Goal: Find specific page/section: Find specific page/section

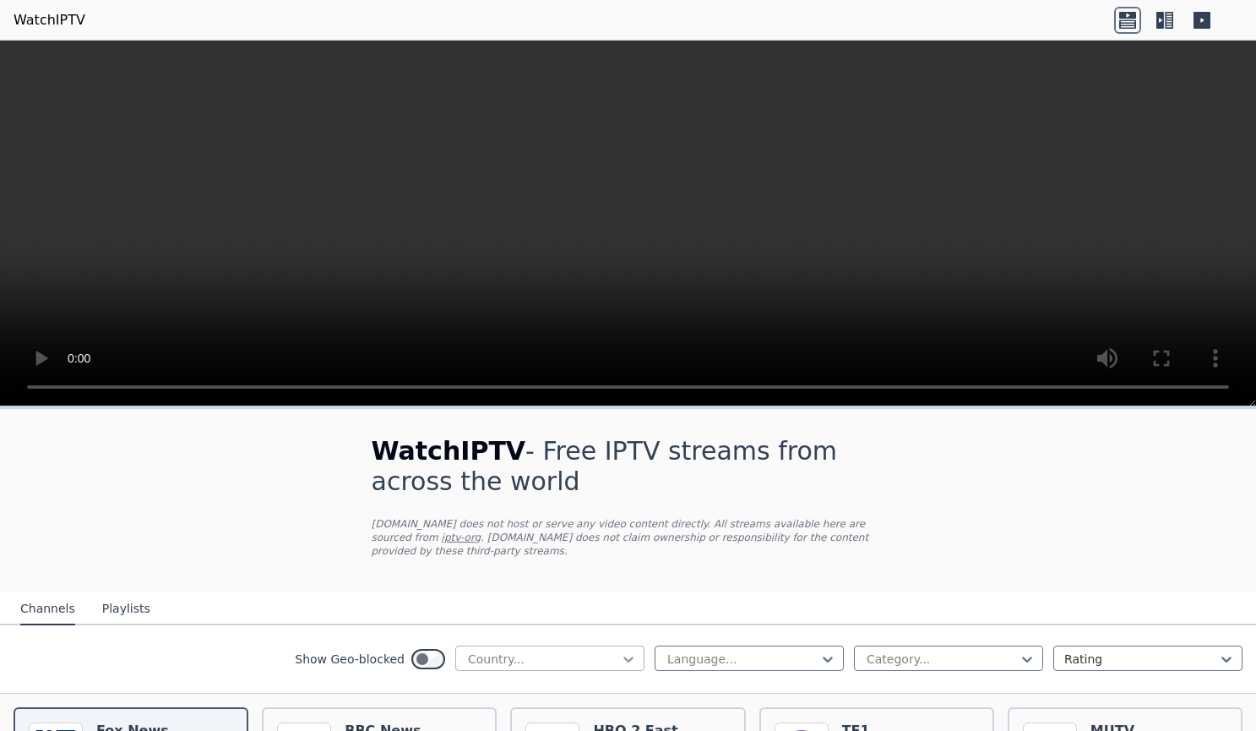
click at [620, 651] on icon at bounding box center [628, 659] width 17 height 17
click at [501, 704] on div "Denmark" at bounding box center [549, 696] width 189 height 30
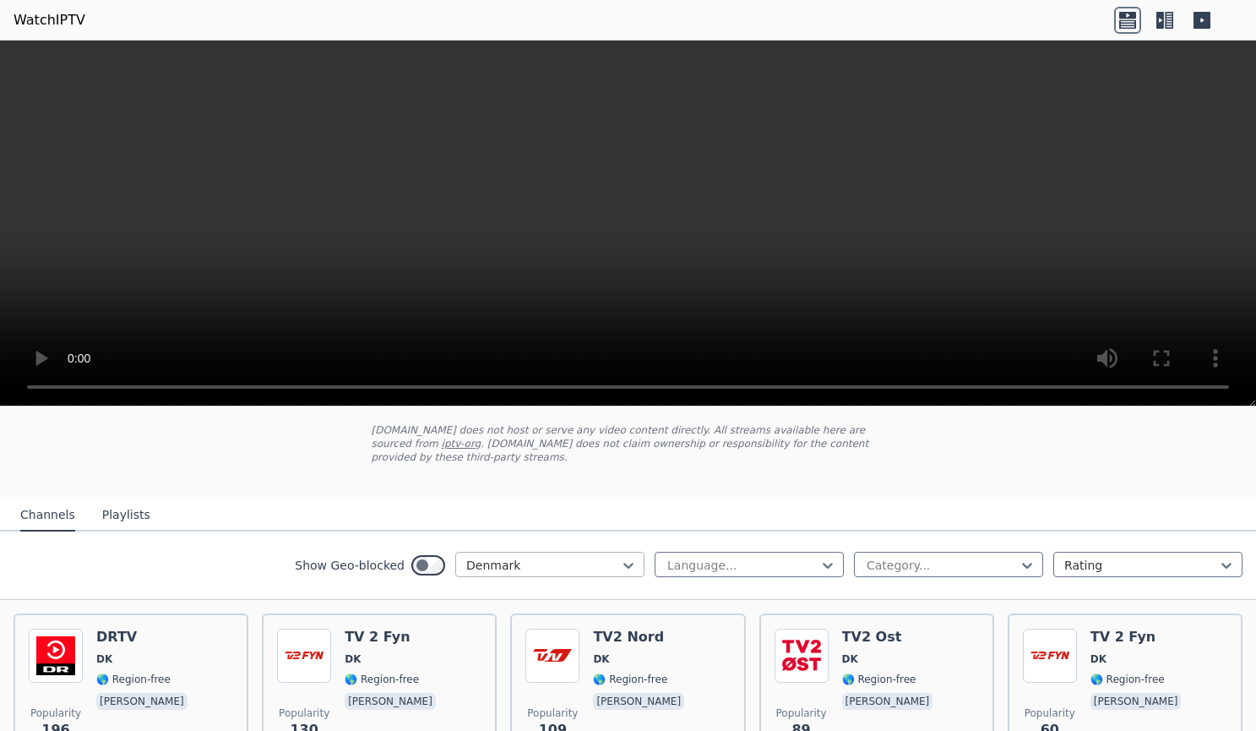
scroll to position [178, 0]
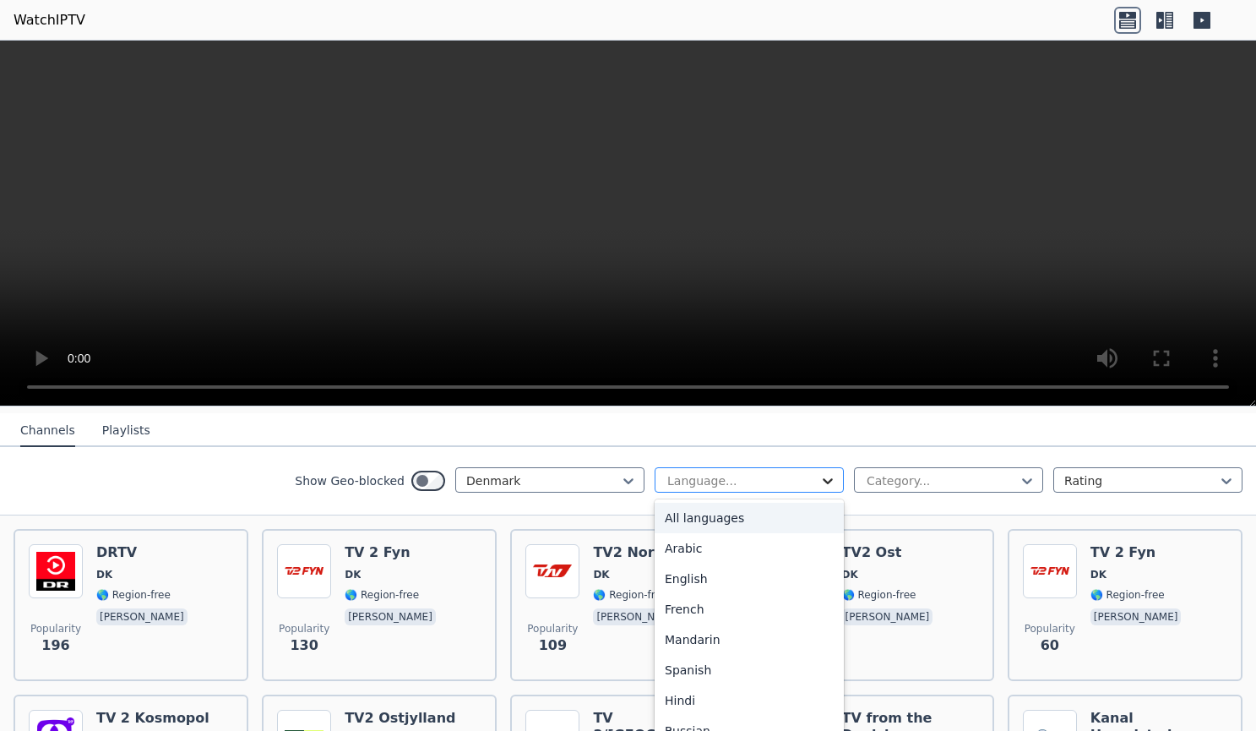
click at [819, 472] on icon at bounding box center [827, 480] width 17 height 17
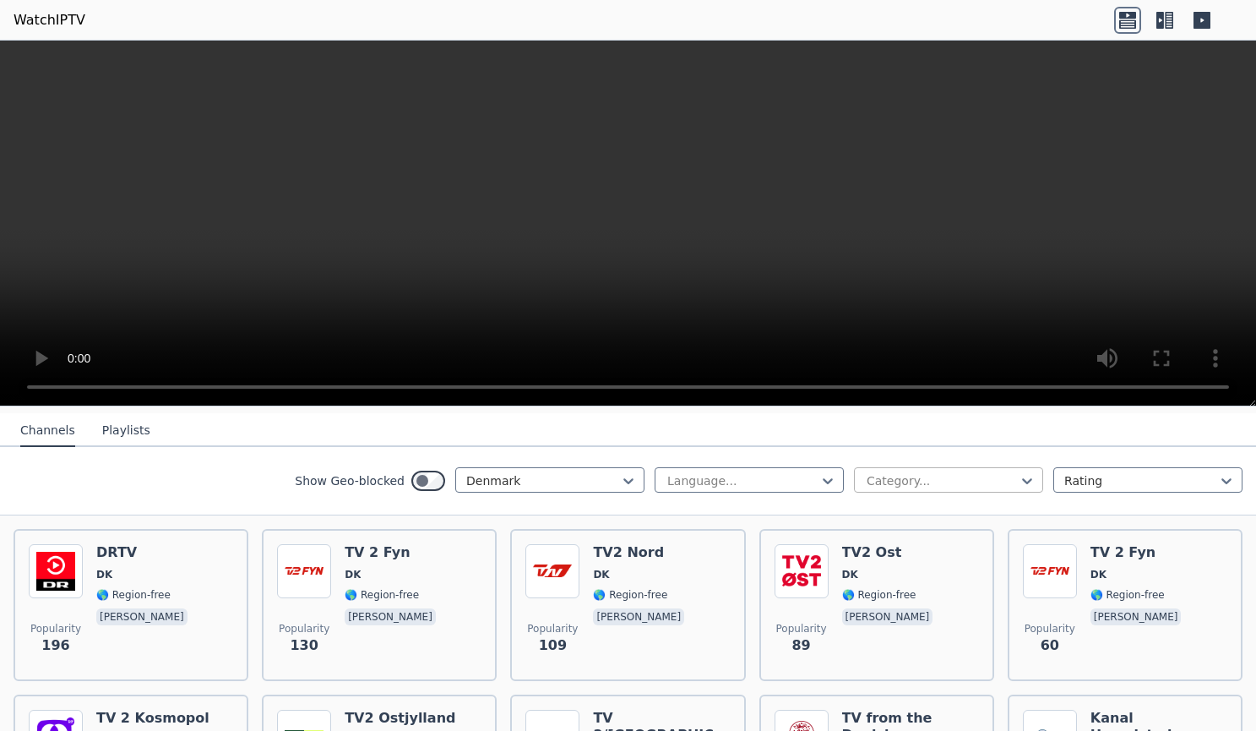
click at [939, 472] on div at bounding box center [942, 480] width 154 height 17
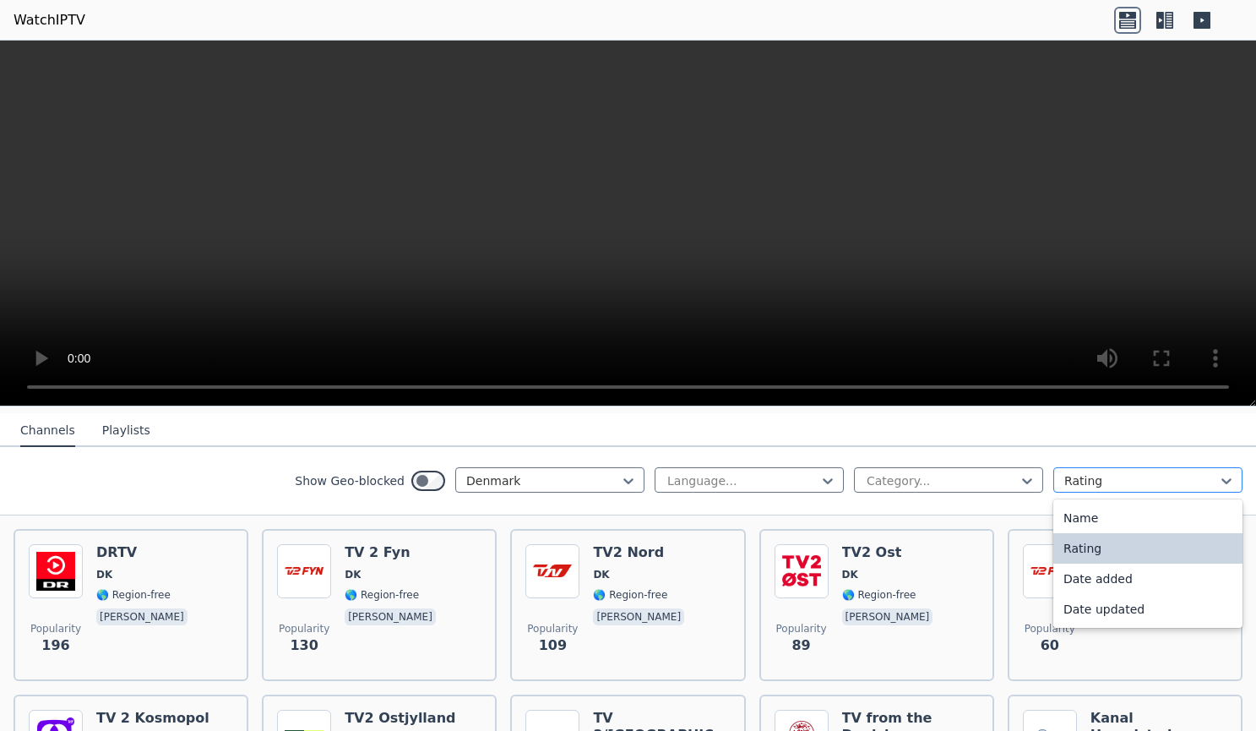
click at [1180, 472] on div at bounding box center [1142, 480] width 154 height 17
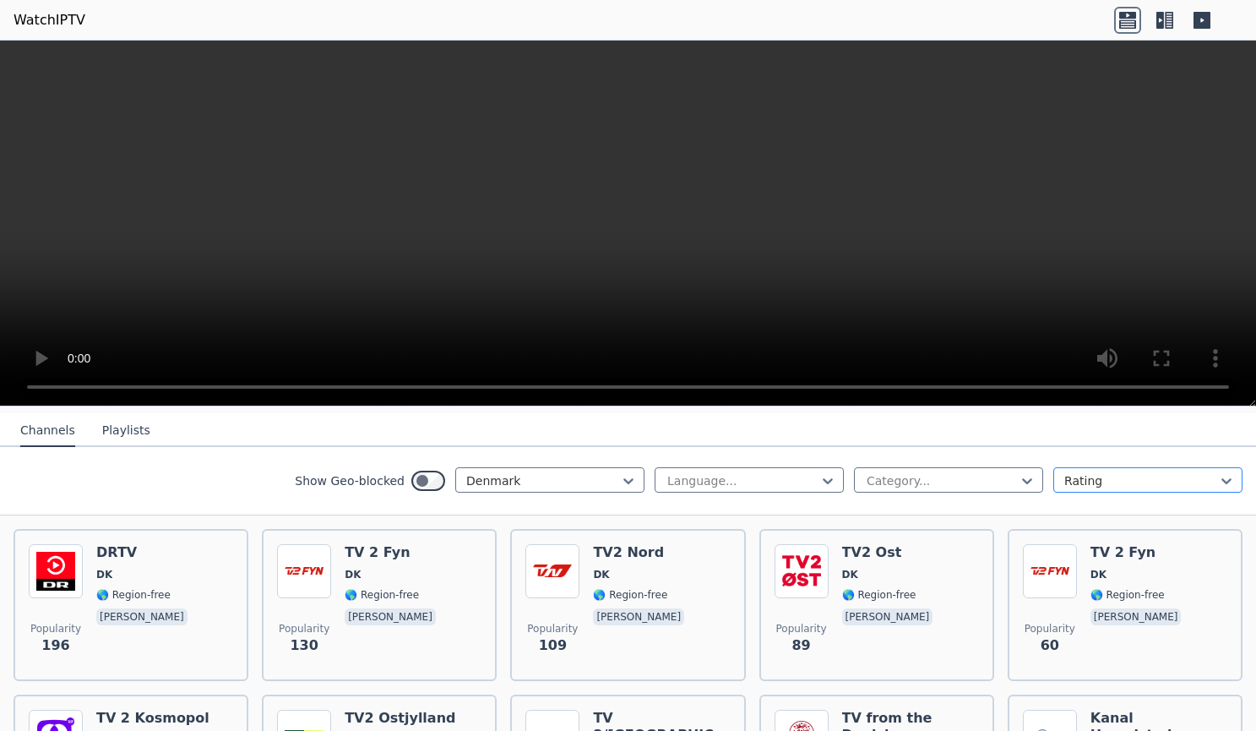
click at [1180, 472] on div at bounding box center [1142, 480] width 154 height 17
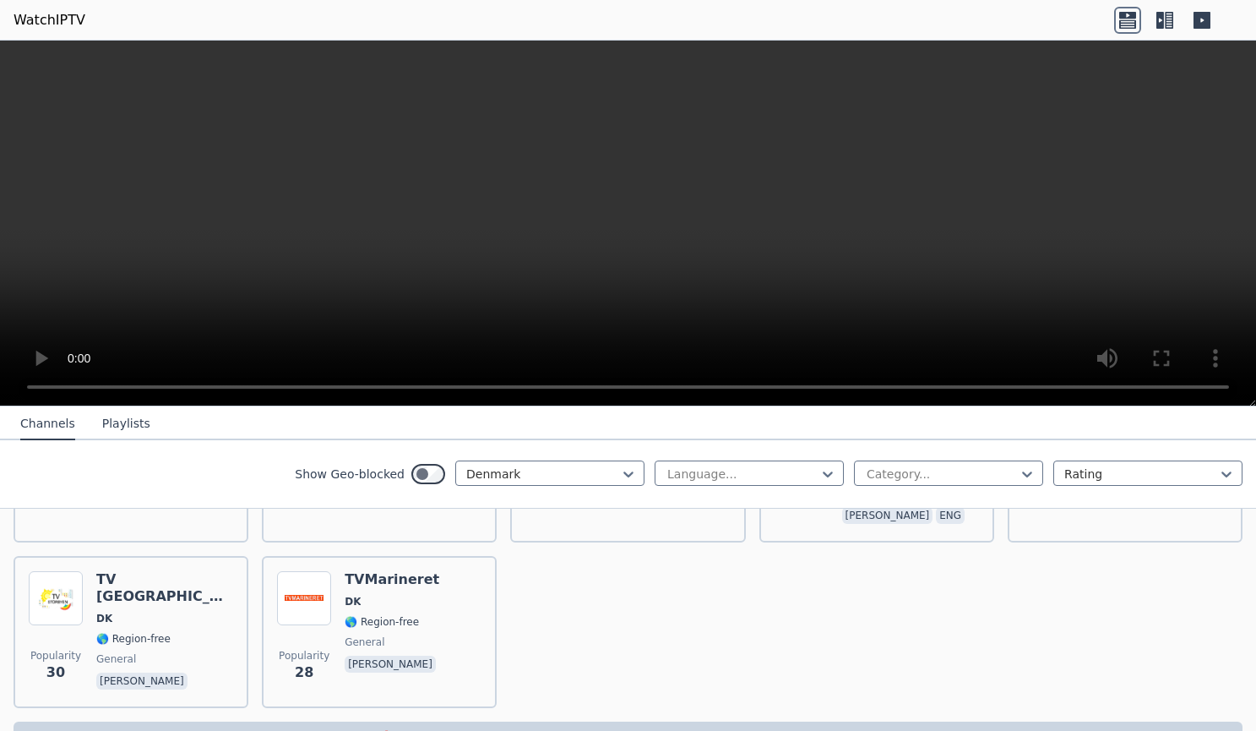
scroll to position [516, 0]
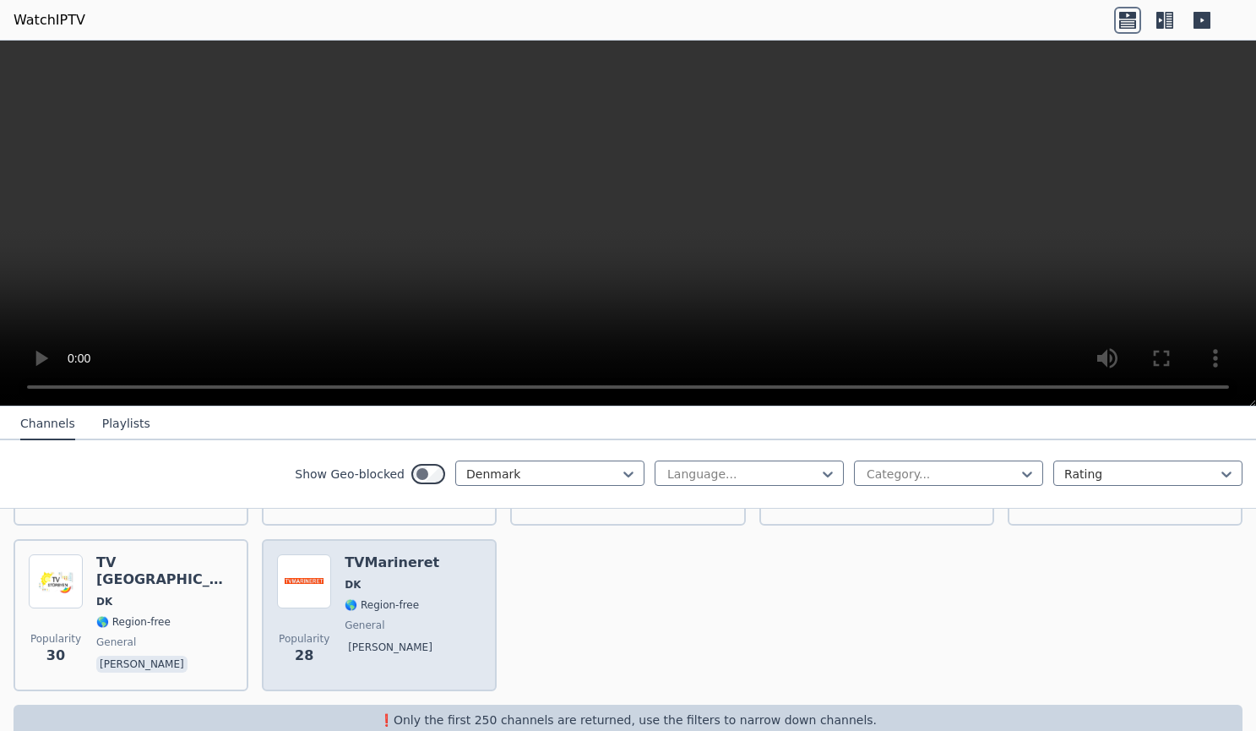
click at [341, 555] on div "Popularity 28 TVMarineret DK 🌎 Region-free general [PERSON_NAME]" at bounding box center [379, 615] width 204 height 122
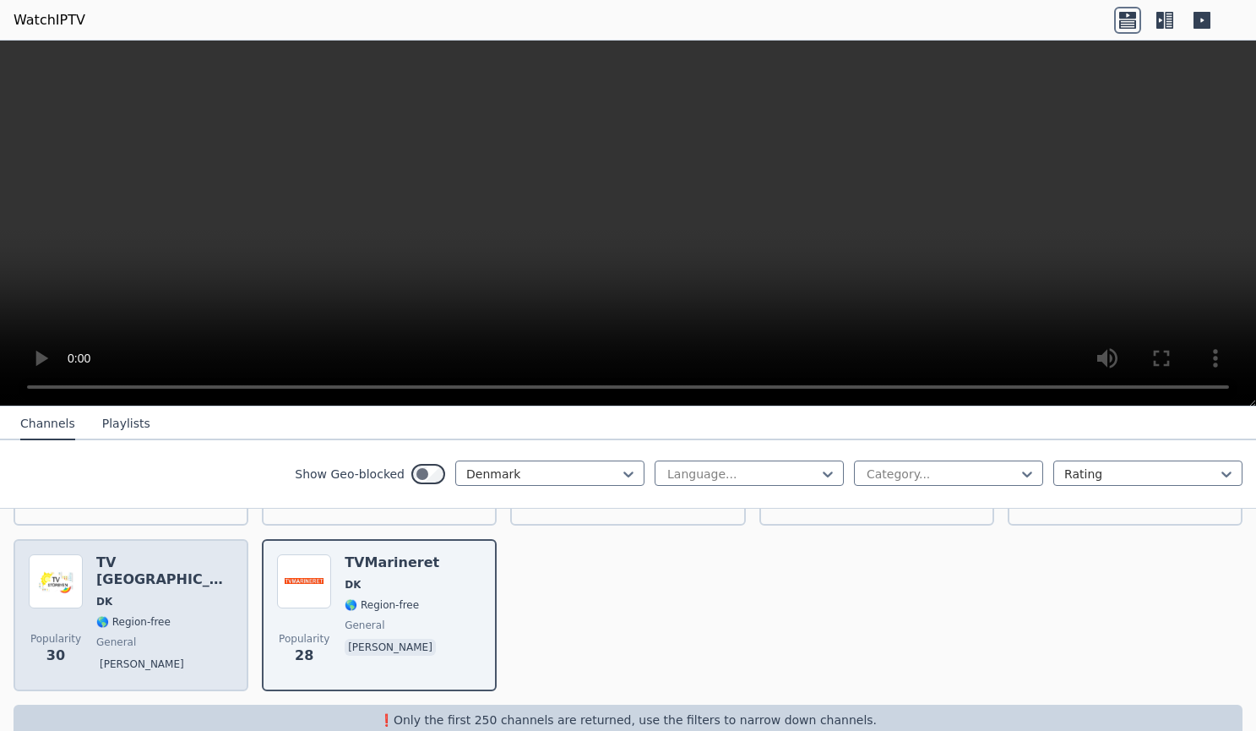
click at [139, 595] on span "DK" at bounding box center [164, 602] width 137 height 14
